Goal: Task Accomplishment & Management: Use online tool/utility

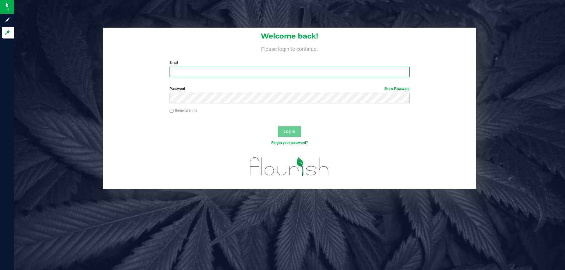
click at [217, 76] on input "Email" at bounding box center [289, 72] width 240 height 11
type input "[EMAIL_ADDRESS][DOMAIN_NAME]"
click at [278, 126] on button "Log In" at bounding box center [290, 131] width 24 height 11
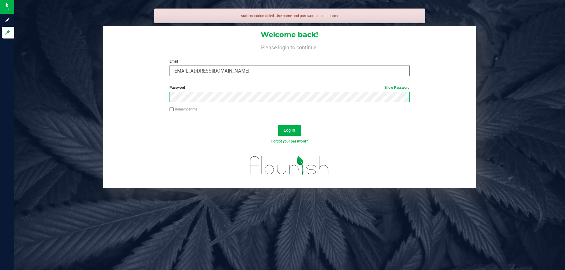
click at [278, 125] on button "Log In" at bounding box center [290, 130] width 24 height 11
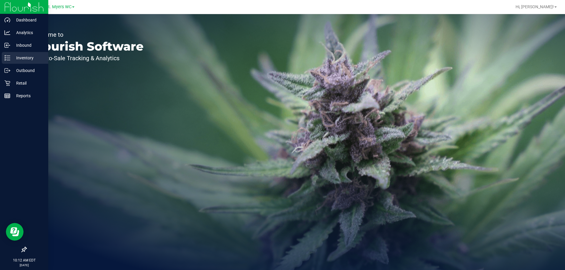
click at [30, 58] on p "Inventory" at bounding box center [27, 57] width 35 height 7
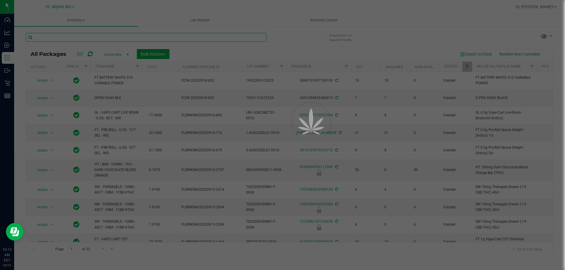
click at [90, 39] on input "text" at bounding box center [146, 37] width 240 height 9
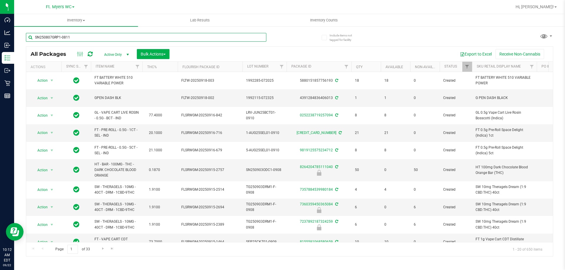
type input "SN250807GRP1-0811"
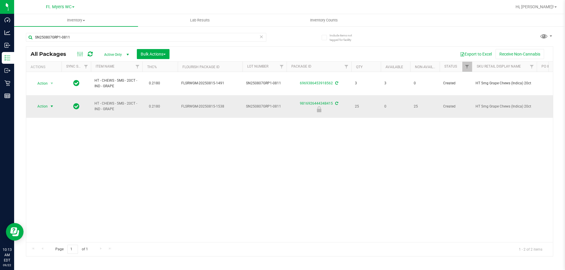
click at [47, 107] on span "Action" at bounding box center [40, 106] width 16 height 8
click at [58, 172] on li "Unlock package" at bounding box center [51, 176] width 38 height 9
click at [262, 38] on icon at bounding box center [261, 36] width 4 height 7
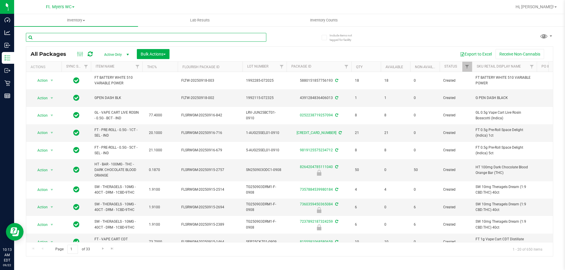
click at [85, 39] on input "text" at bounding box center [146, 37] width 240 height 9
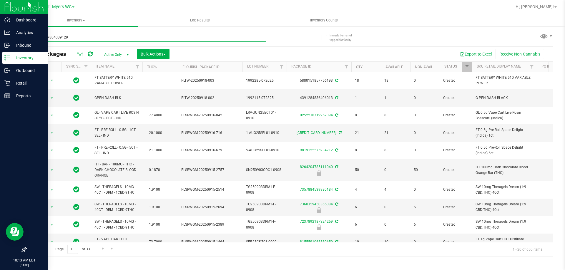
type input "4030107804039129"
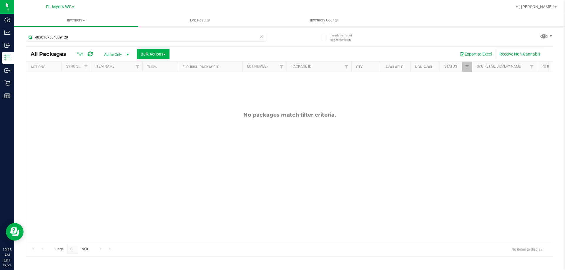
click at [73, 5] on link "Ft. Myers WC" at bounding box center [60, 7] width 29 height 6
click at [69, 20] on link "[PERSON_NAME][GEOGRAPHIC_DATA]" at bounding box center [60, 21] width 86 height 8
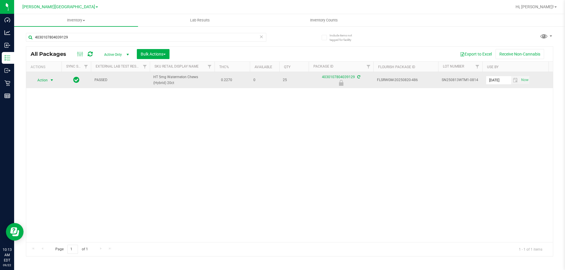
click at [49, 79] on span "select" at bounding box center [51, 80] width 5 height 5
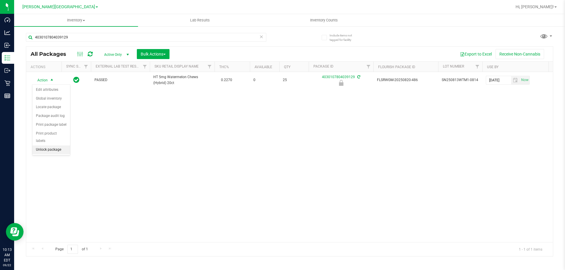
click at [55, 146] on li "Unlock package" at bounding box center [51, 150] width 38 height 9
click at [262, 39] on icon at bounding box center [261, 36] width 4 height 7
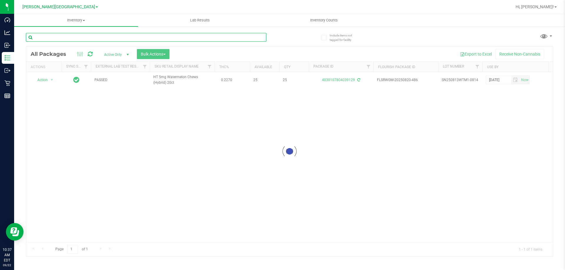
click at [178, 39] on input "text" at bounding box center [146, 37] width 240 height 9
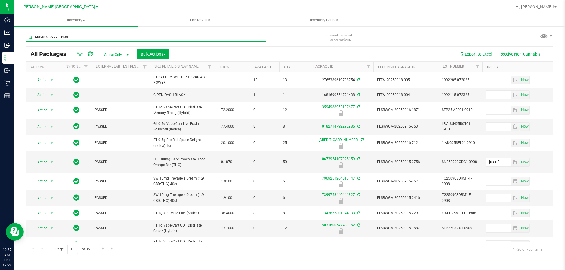
type input "6804076392910489"
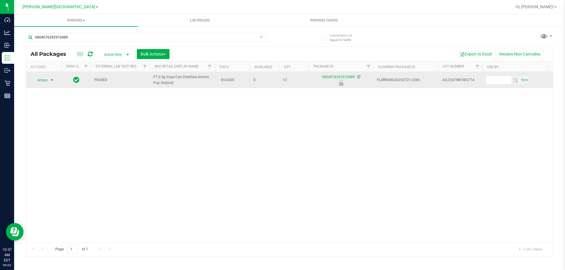
click at [50, 80] on span "select" at bounding box center [51, 80] width 5 height 5
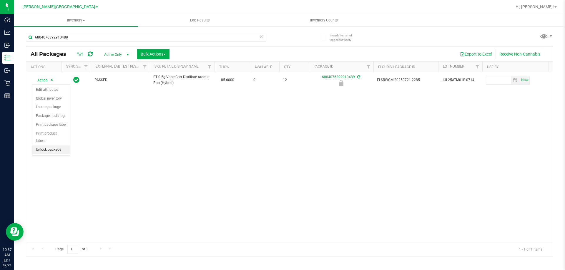
click at [60, 146] on li "Unlock package" at bounding box center [51, 150] width 38 height 9
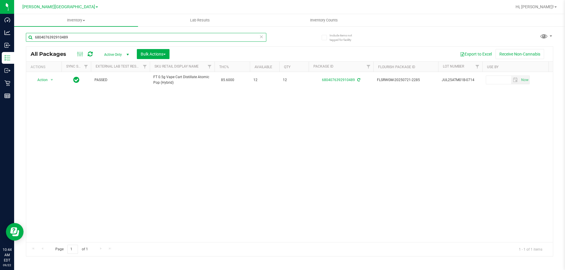
click at [90, 37] on input "6804076392910489" at bounding box center [146, 37] width 240 height 9
click at [88, 36] on input "6804076392910489" at bounding box center [146, 37] width 240 height 9
click at [85, 35] on input "6804076392910489" at bounding box center [146, 37] width 240 height 9
click at [84, 38] on input "6804076392910489" at bounding box center [146, 37] width 240 height 9
click at [82, 37] on input "6804076392910489" at bounding box center [146, 37] width 240 height 9
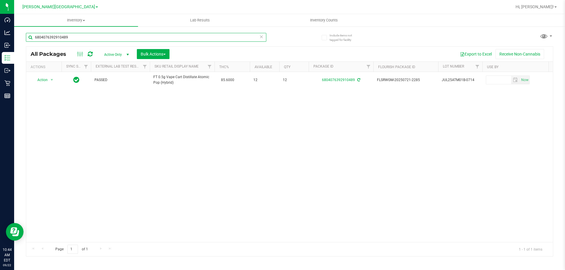
click at [84, 37] on input "6804076392910489" at bounding box center [146, 37] width 240 height 9
click at [83, 36] on input "6804076392910489" at bounding box center [146, 37] width 240 height 9
click at [84, 36] on input "6804076392910489" at bounding box center [146, 37] width 240 height 9
click at [85, 38] on input "6804076392910489" at bounding box center [146, 37] width 240 height 9
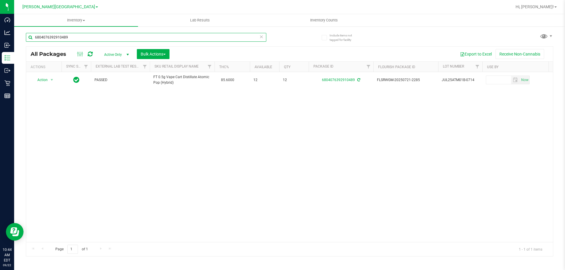
click at [85, 38] on input "6804076392910489" at bounding box center [146, 37] width 240 height 9
type input "2320838988769969"
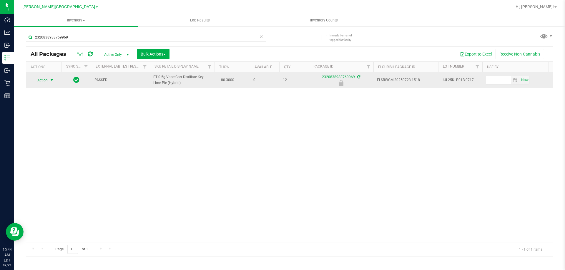
click at [49, 80] on span "select" at bounding box center [51, 80] width 5 height 5
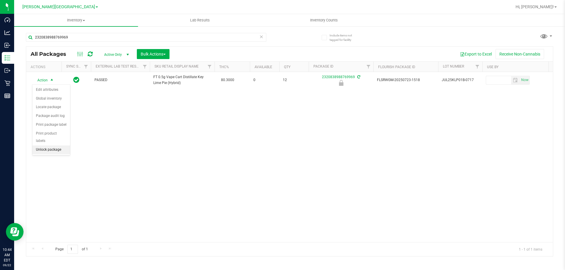
click at [51, 146] on li "Unlock package" at bounding box center [51, 150] width 38 height 9
